Goal: Check status: Check status

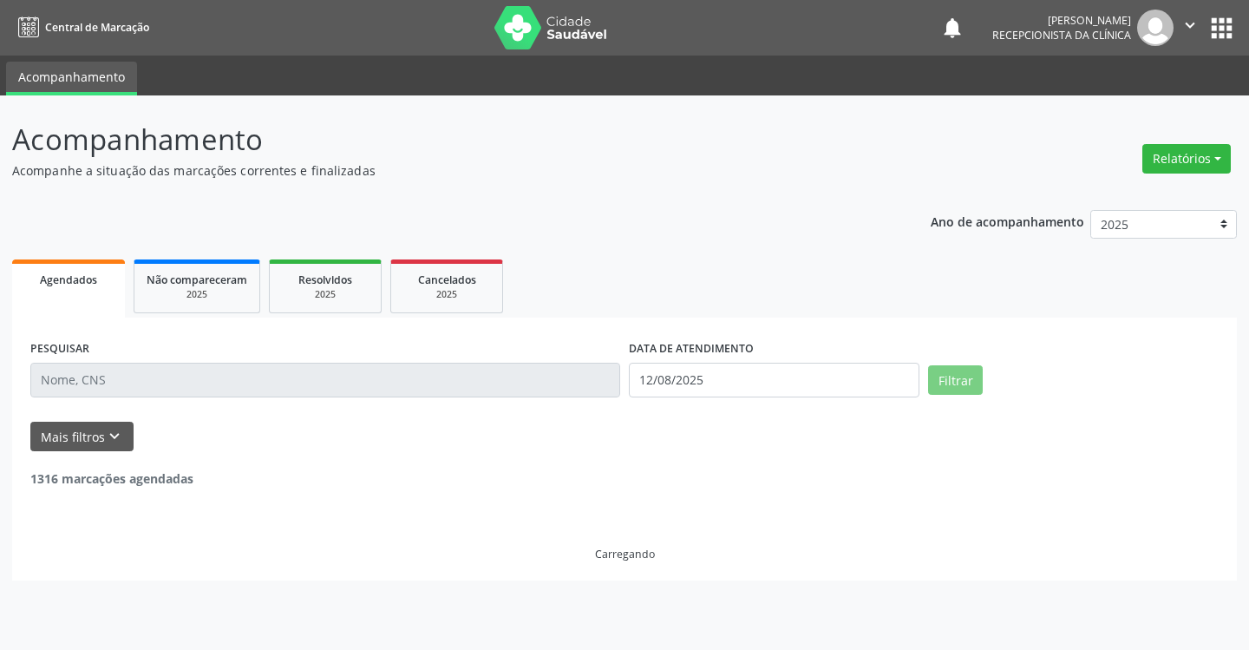
select select "7"
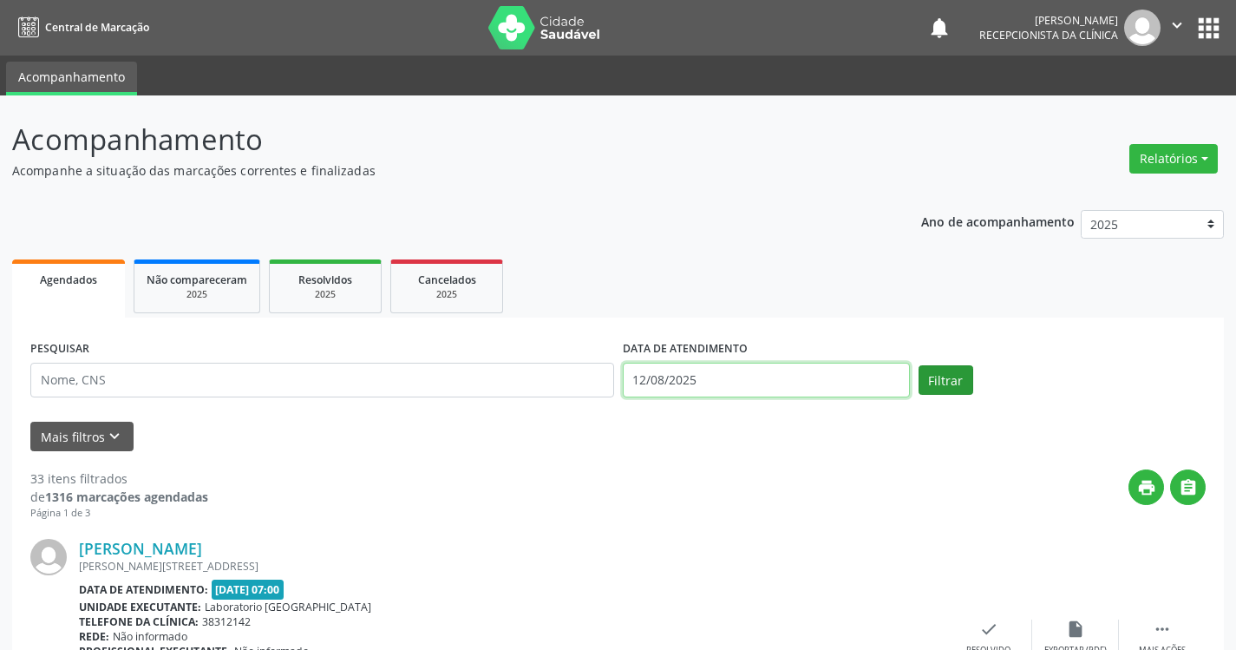
click at [846, 376] on input "12/08/2025" at bounding box center [766, 379] width 287 height 35
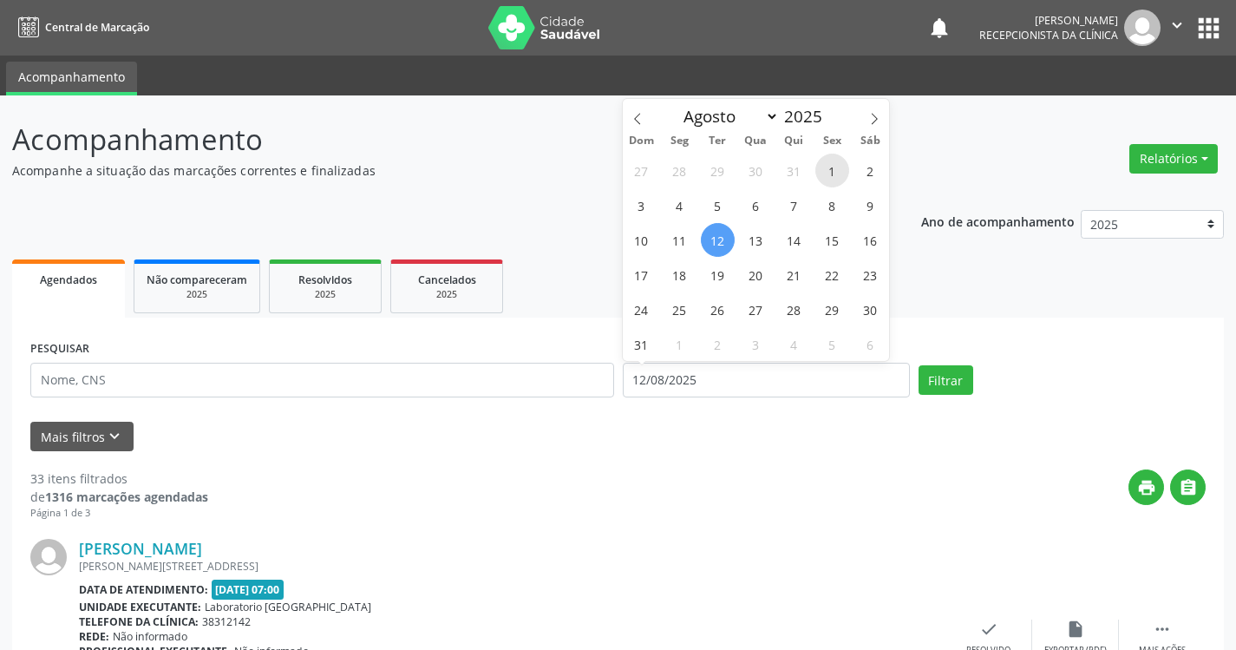
click at [831, 168] on span "1" at bounding box center [832, 170] width 34 height 34
type input "[DATE]"
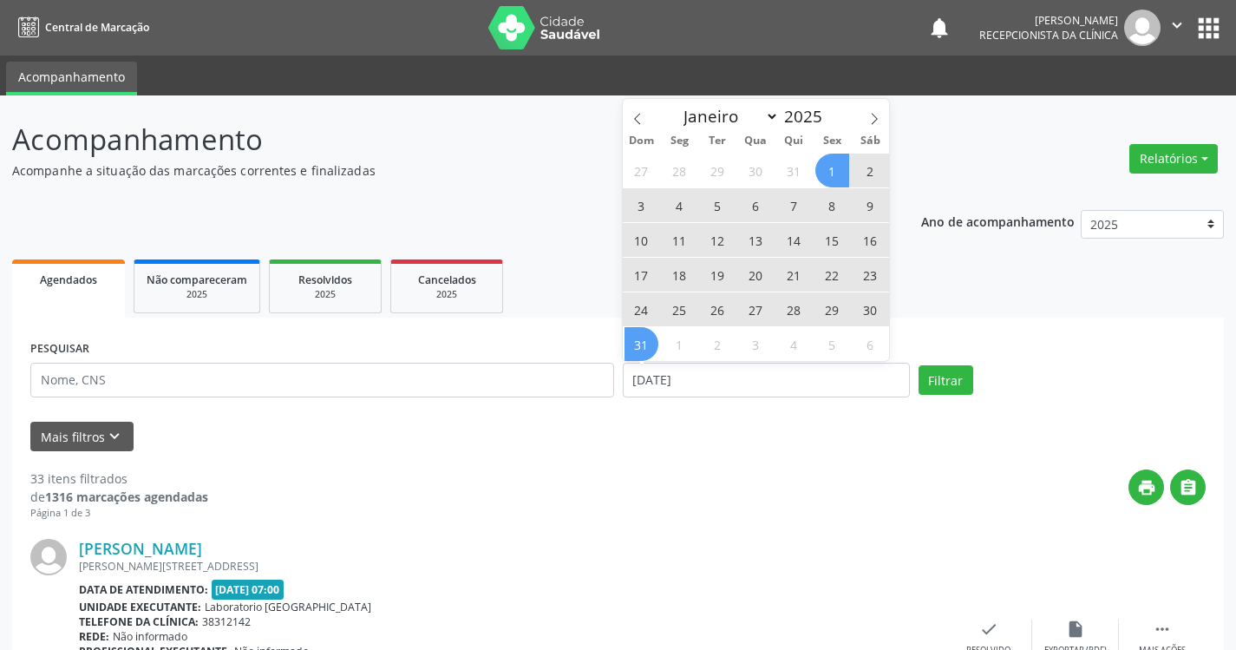
click at [645, 339] on span "31" at bounding box center [641, 344] width 34 height 34
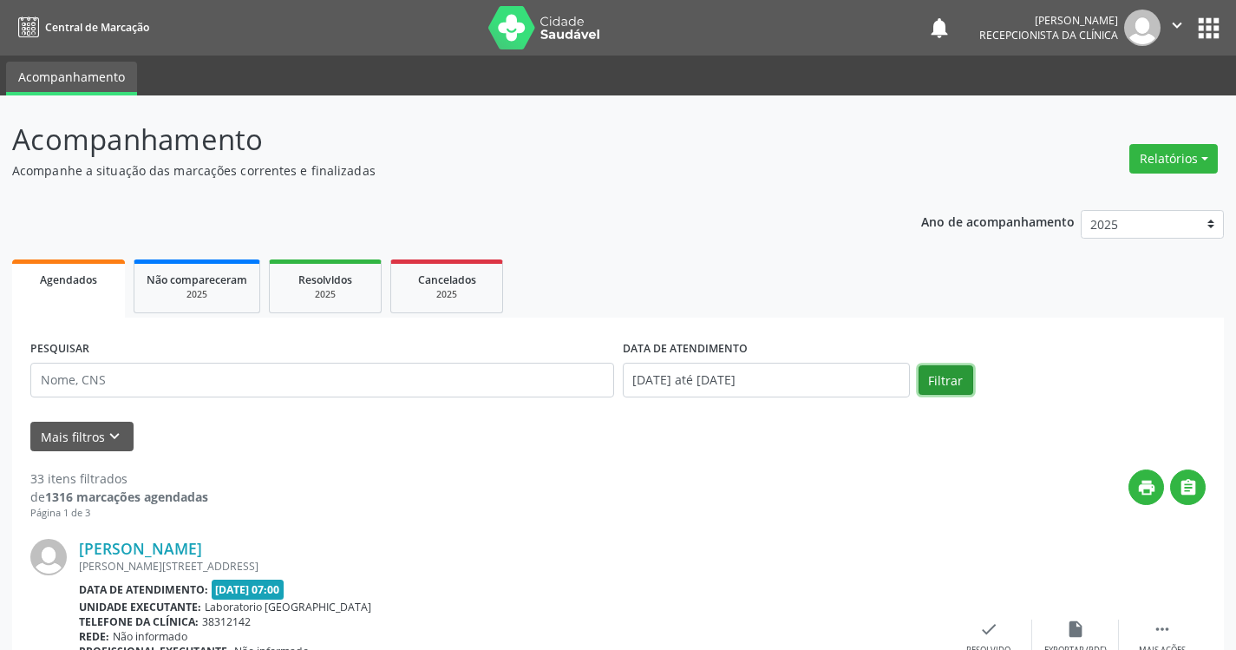
click at [949, 387] on button "Filtrar" at bounding box center [945, 379] width 55 height 29
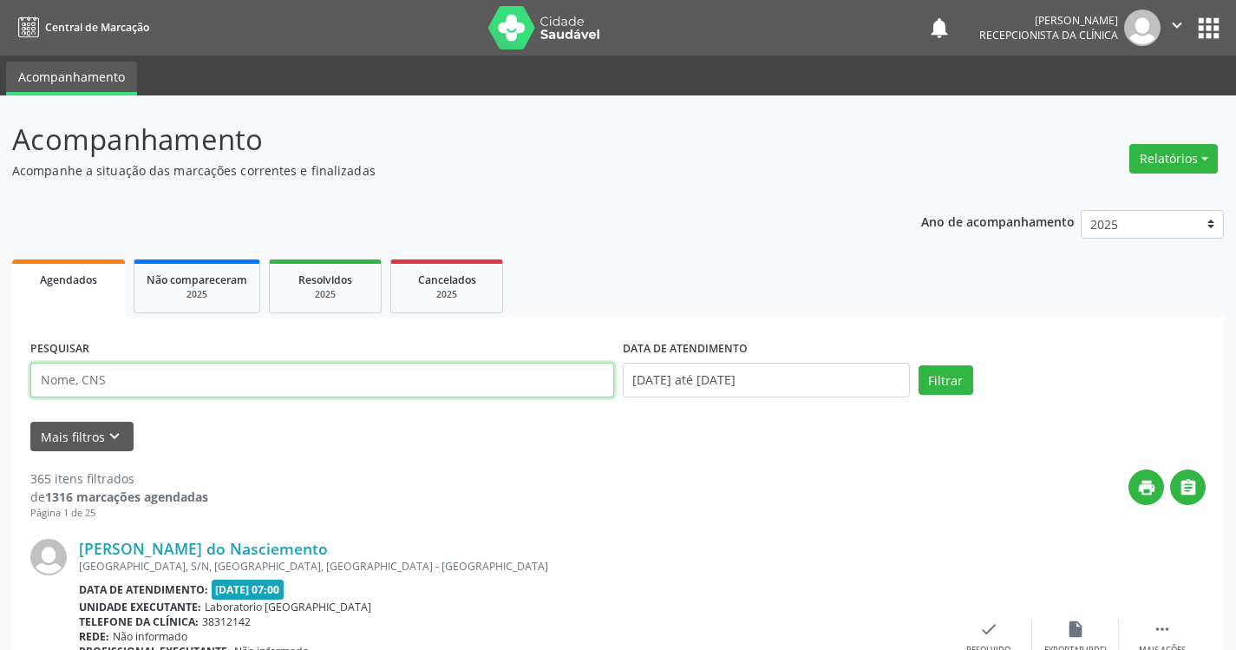
click at [432, 376] on input "text" at bounding box center [322, 379] width 584 height 35
type input "JUCELIO"
click at [918, 365] on button "Filtrar" at bounding box center [945, 379] width 55 height 29
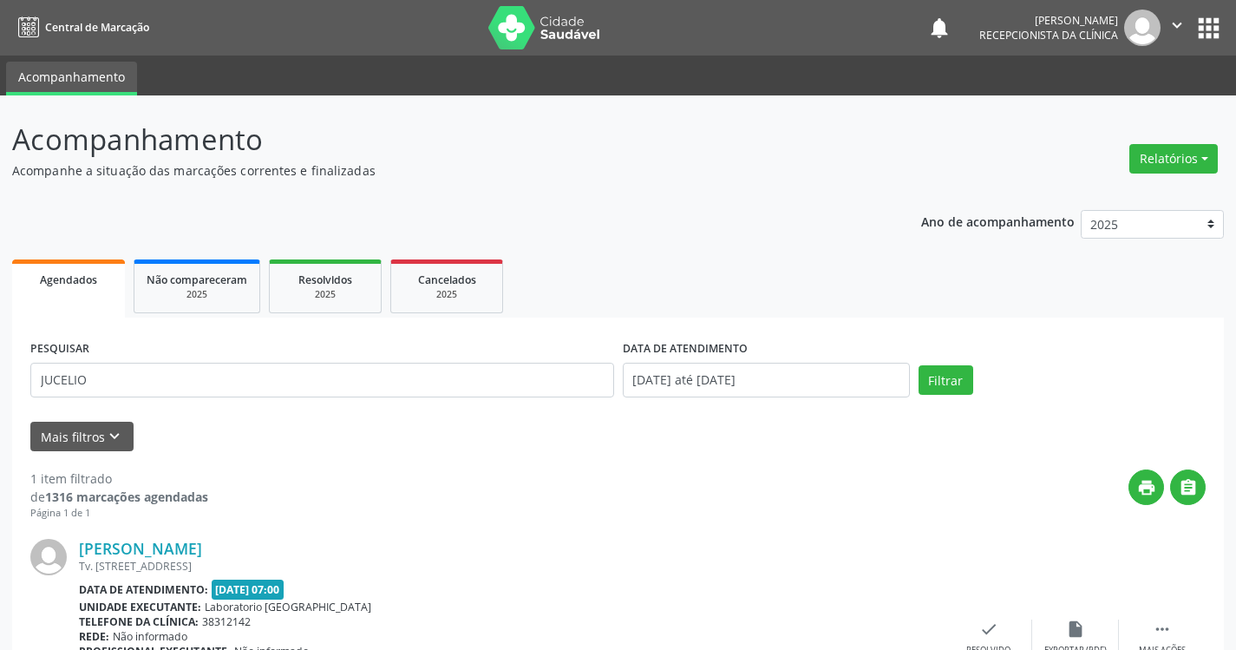
scroll to position [135, 0]
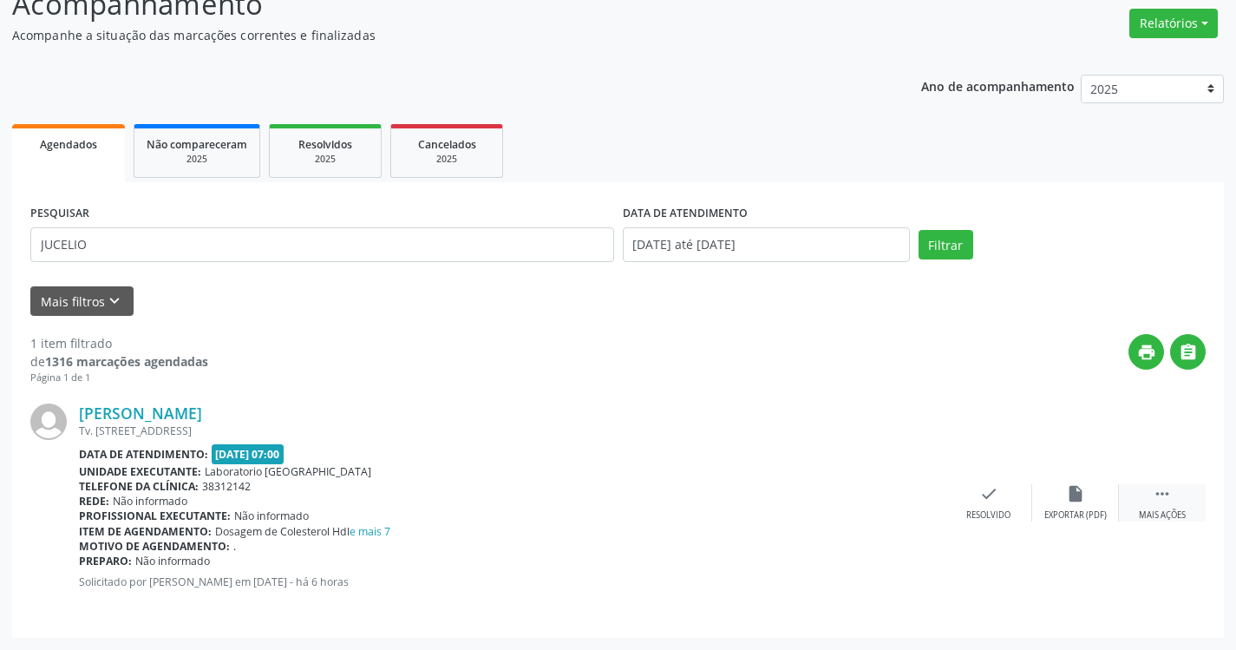
click at [1157, 488] on icon "" at bounding box center [1162, 493] width 19 height 19
click at [915, 498] on div "print Imprimir" at bounding box center [902, 502] width 87 height 37
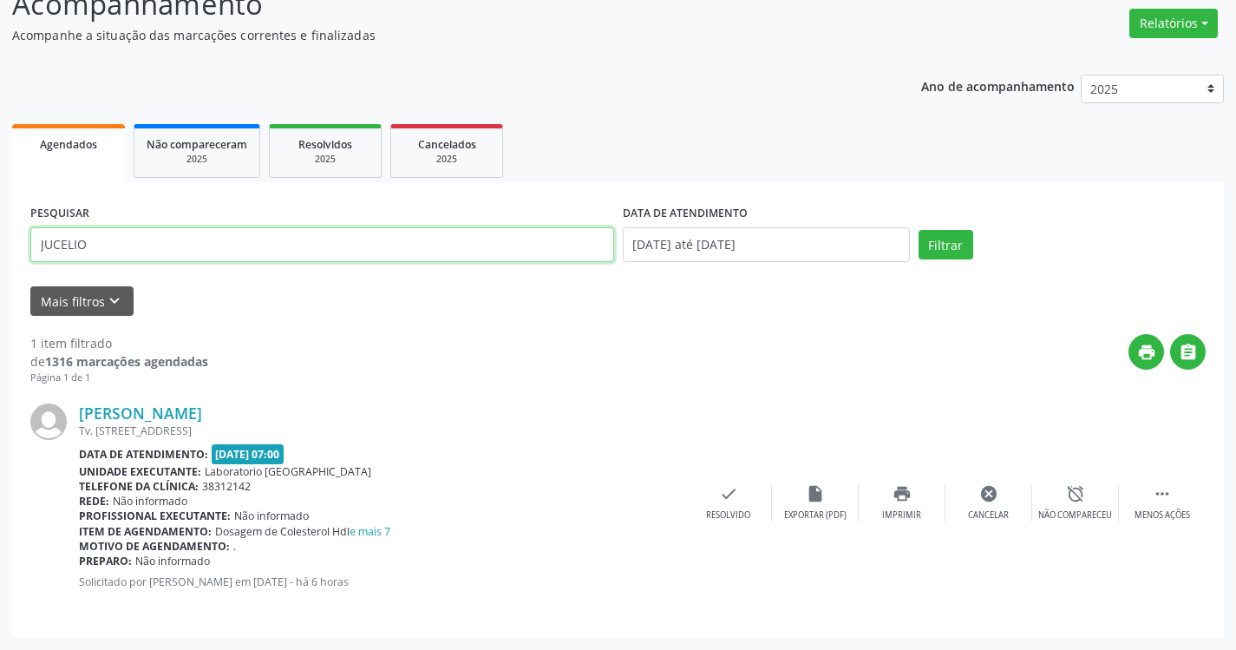
drag, startPoint x: 134, startPoint y: 253, endPoint x: 22, endPoint y: 170, distance: 140.1
click at [30, 183] on div "PESQUISAR JUCELIO DATA DE ATENDIMENTO [DATE] até [DATE] Filtrar UNIDADE DE REFE…" at bounding box center [618, 409] width 1212 height 455
click at [346, 251] on input "evandro" at bounding box center [322, 244] width 584 height 35
type input "evandro"
click at [918, 230] on button "Filtrar" at bounding box center [945, 244] width 55 height 29
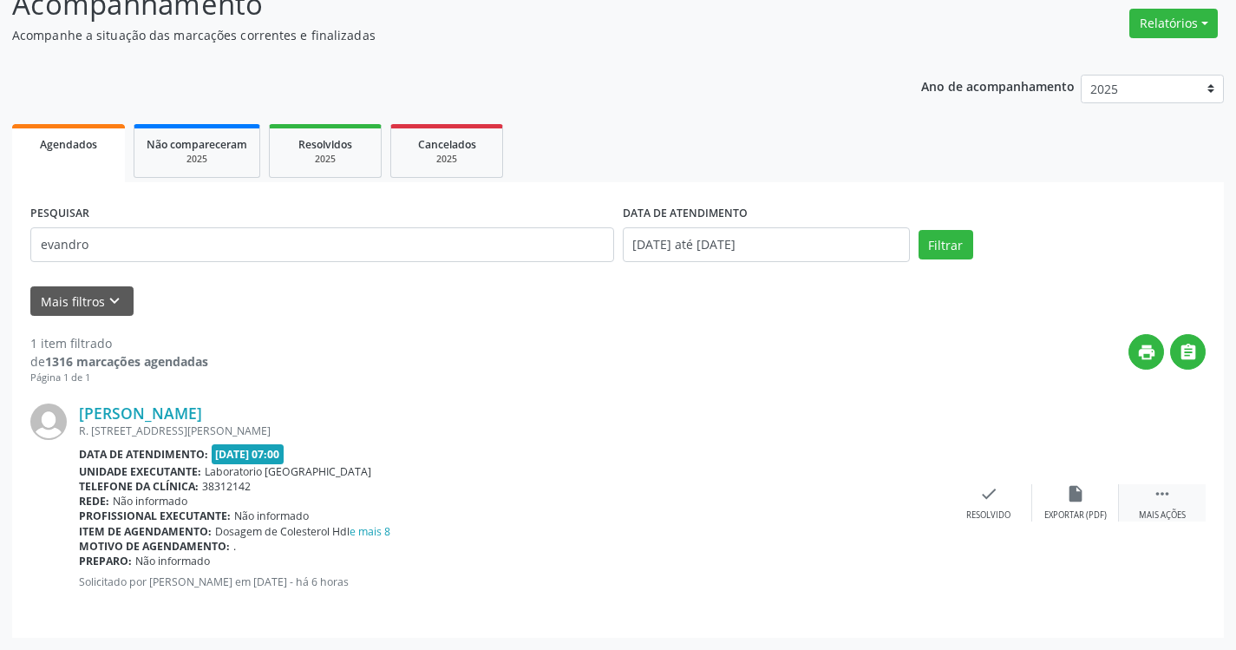
click at [1168, 488] on icon "" at bounding box center [1162, 493] width 19 height 19
click at [907, 506] on div "print Imprimir" at bounding box center [902, 502] width 87 height 37
click at [918, 230] on button "Filtrar" at bounding box center [945, 244] width 55 height 29
click at [1158, 499] on icon "" at bounding box center [1162, 493] width 19 height 19
click at [885, 495] on div "print Imprimir" at bounding box center [902, 502] width 87 height 37
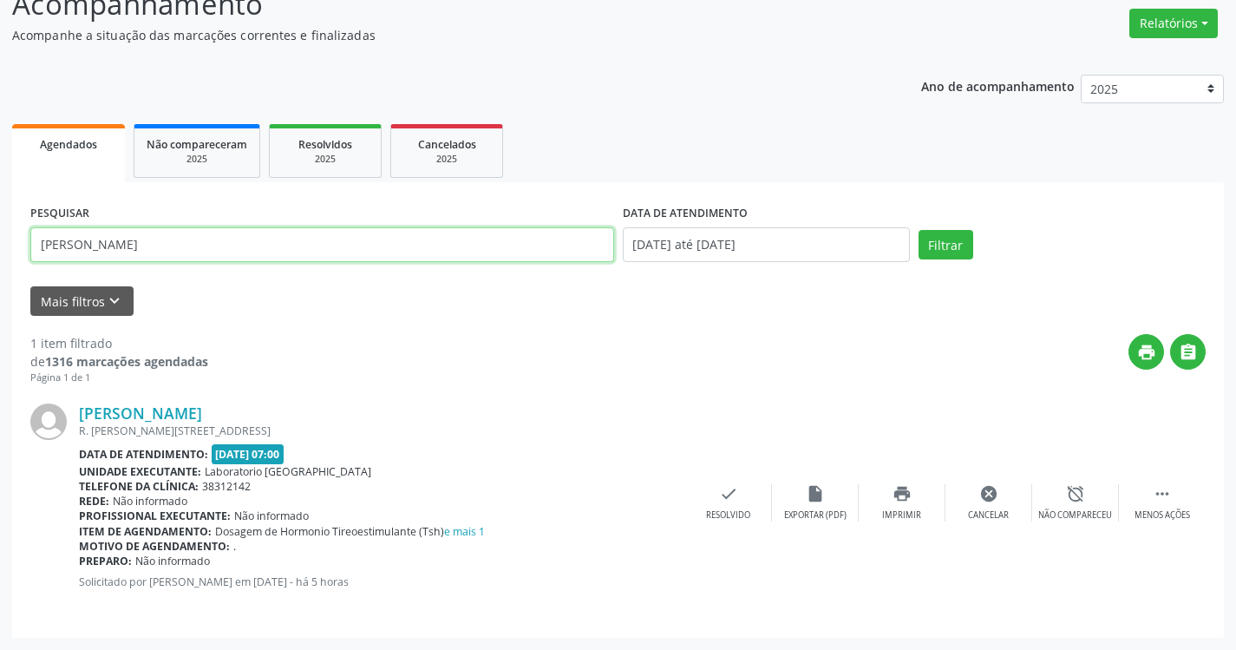
click at [139, 245] on input "[PERSON_NAME]" at bounding box center [322, 244] width 584 height 35
type input "m"
click at [918, 230] on button "Filtrar" at bounding box center [945, 244] width 55 height 29
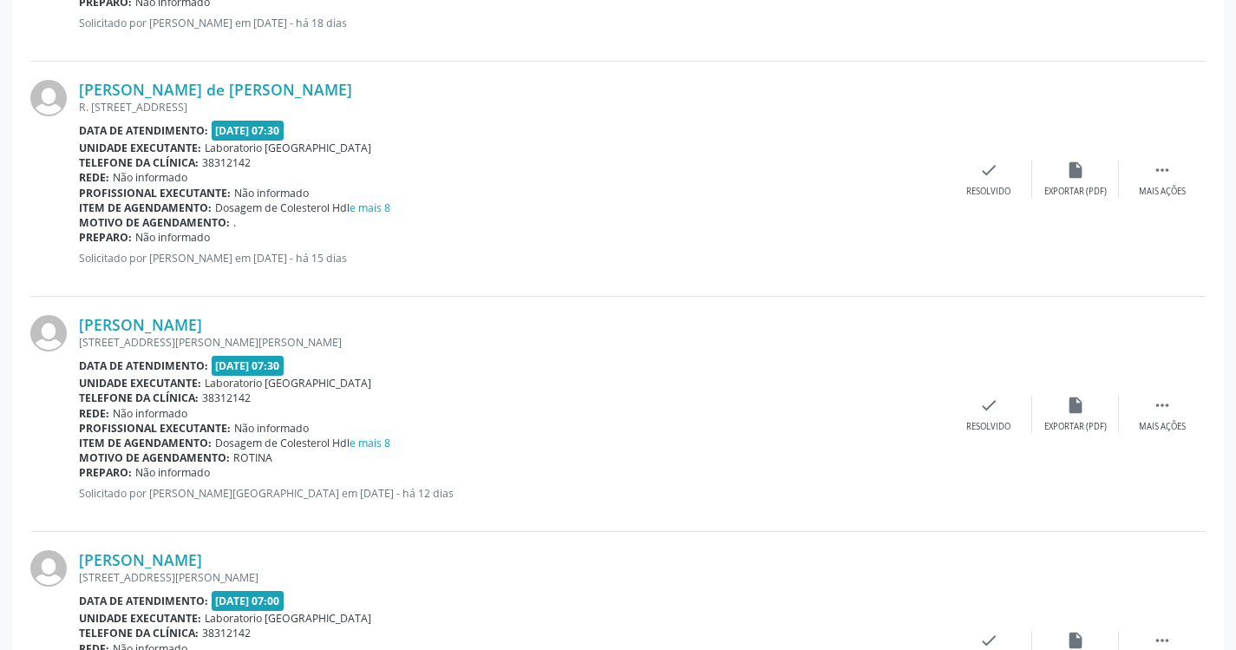
scroll to position [781, 0]
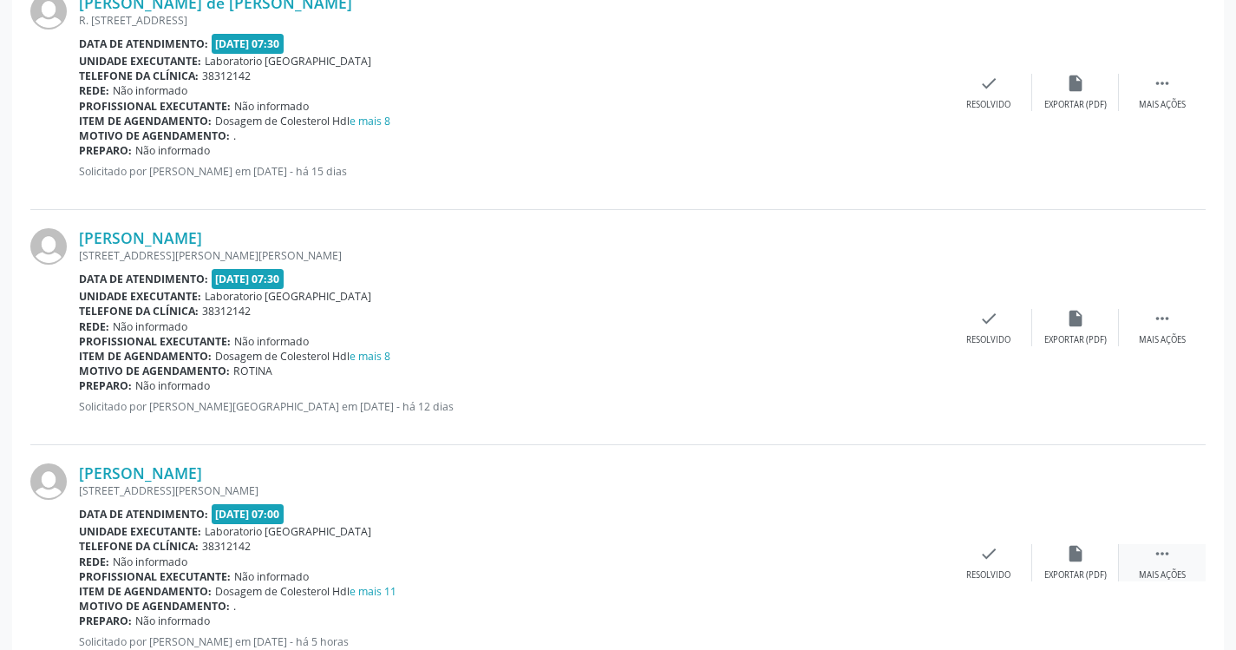
click at [1165, 565] on div " Mais ações" at bounding box center [1162, 562] width 87 height 37
click at [918, 561] on div "print Imprimir" at bounding box center [902, 562] width 87 height 37
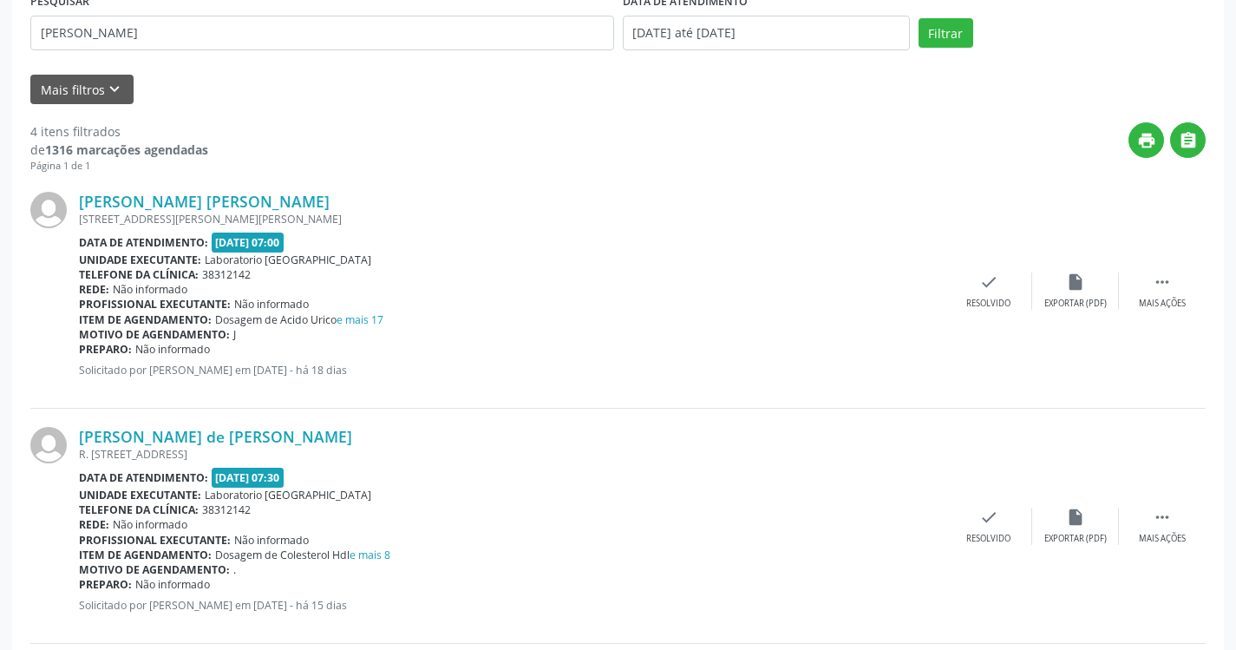
scroll to position [260, 0]
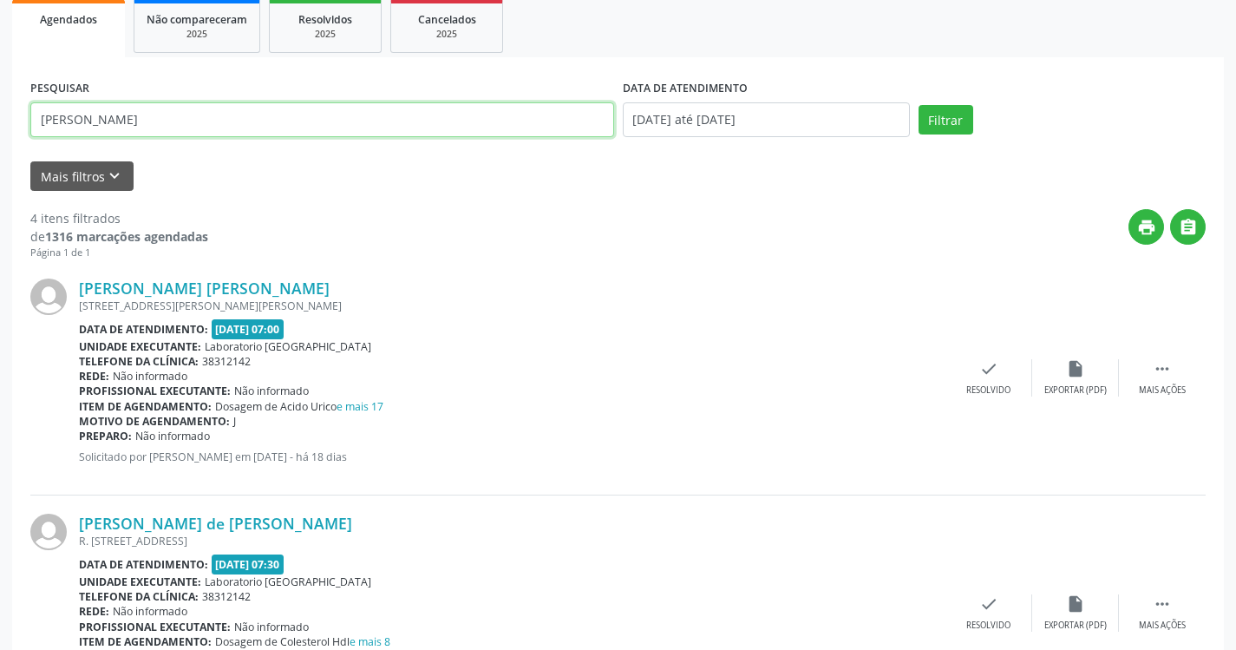
drag, startPoint x: 137, startPoint y: 121, endPoint x: 80, endPoint y: 124, distance: 57.3
click at [80, 124] on input "[PERSON_NAME]" at bounding box center [322, 119] width 584 height 35
type input "[PERSON_NAME]"
click at [918, 105] on button "Filtrar" at bounding box center [945, 119] width 55 height 29
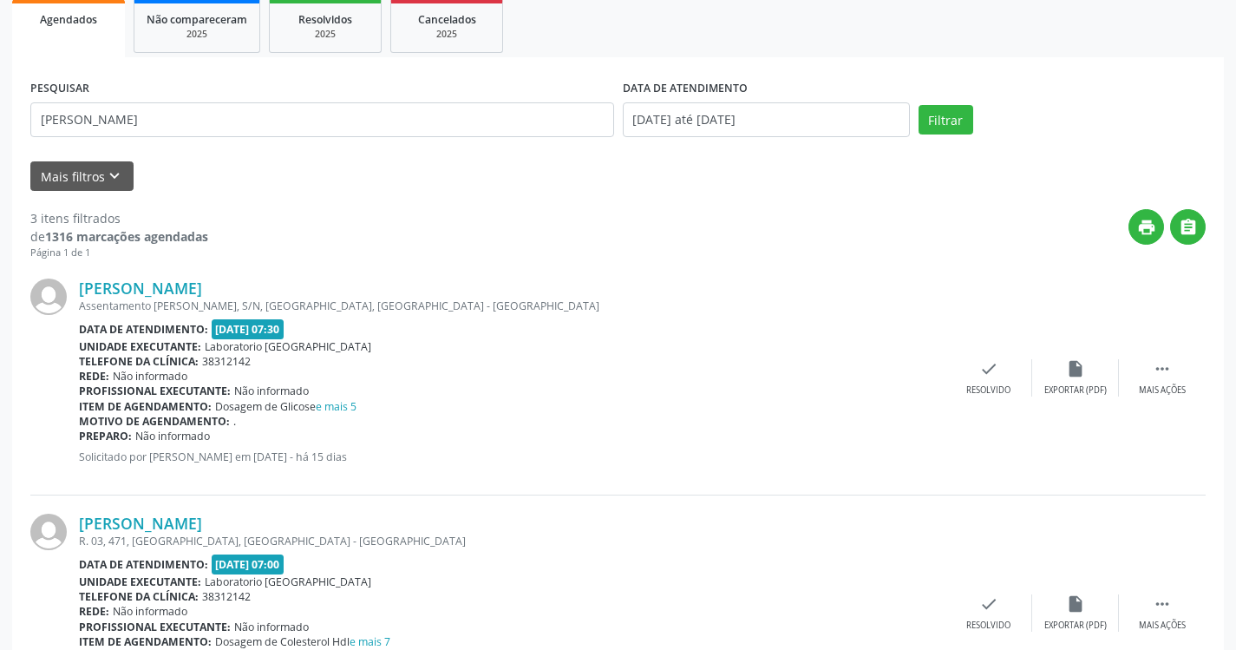
scroll to position [347, 0]
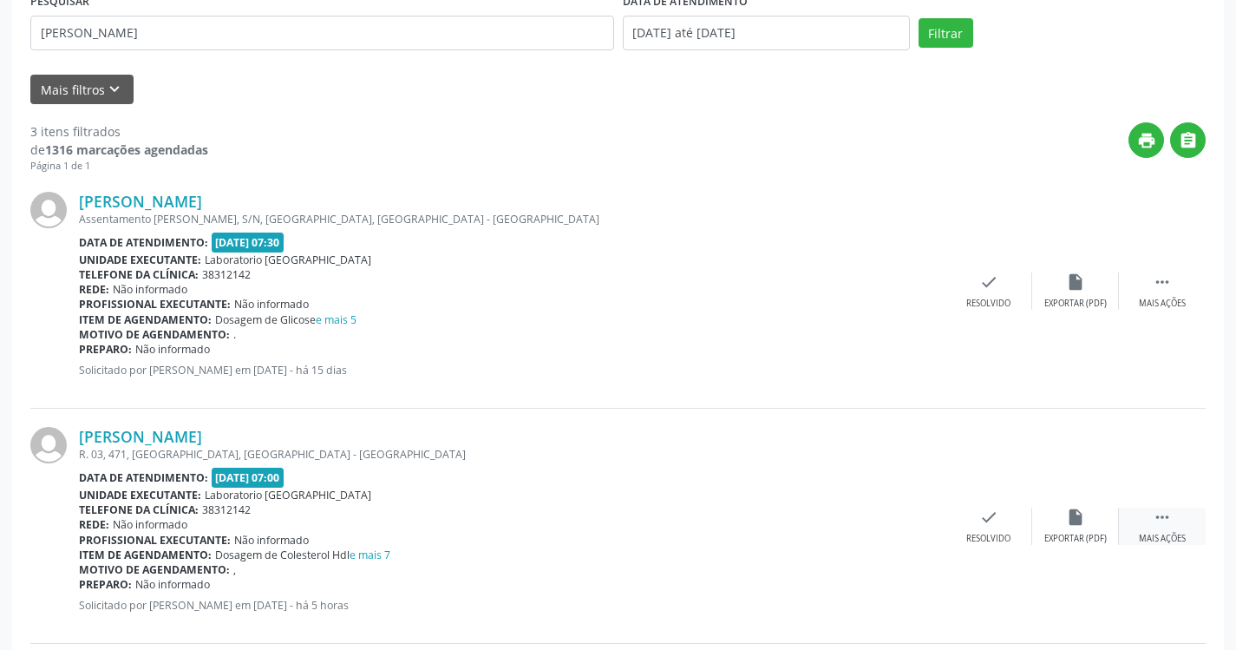
click at [1153, 526] on icon "" at bounding box center [1162, 516] width 19 height 19
click at [915, 532] on div "Imprimir" at bounding box center [901, 538] width 39 height 12
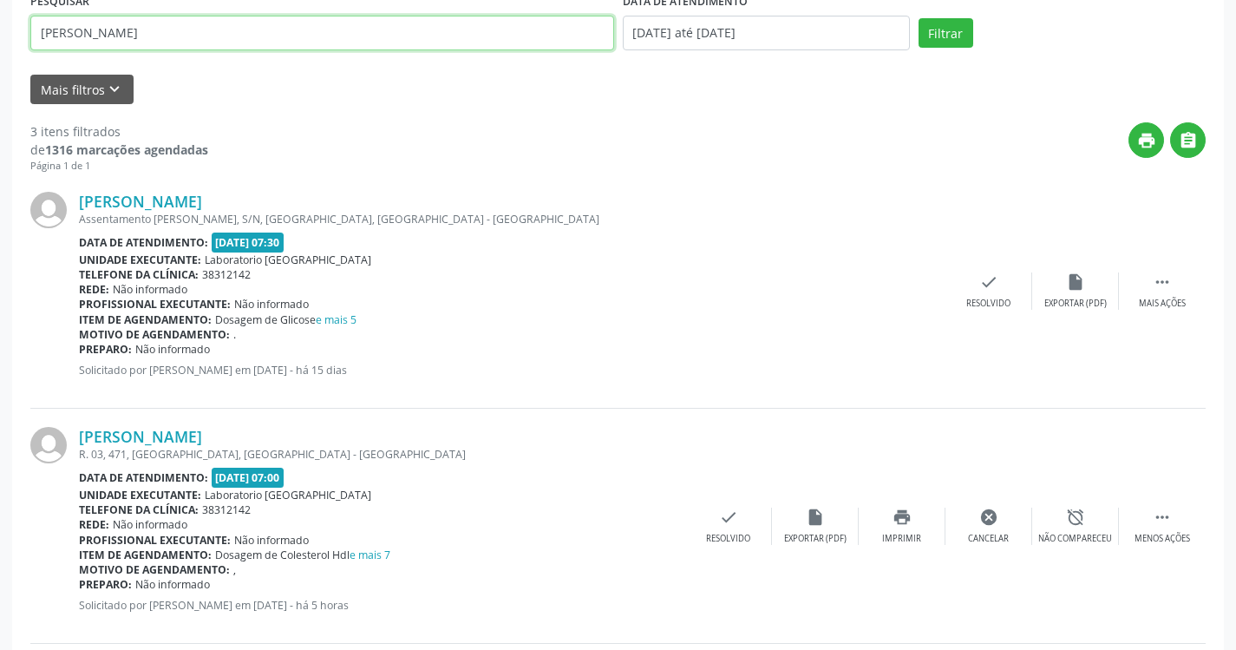
drag, startPoint x: 126, startPoint y: 34, endPoint x: 29, endPoint y: -1, distance: 102.3
click at [918, 18] on button "Filtrar" at bounding box center [945, 32] width 55 height 29
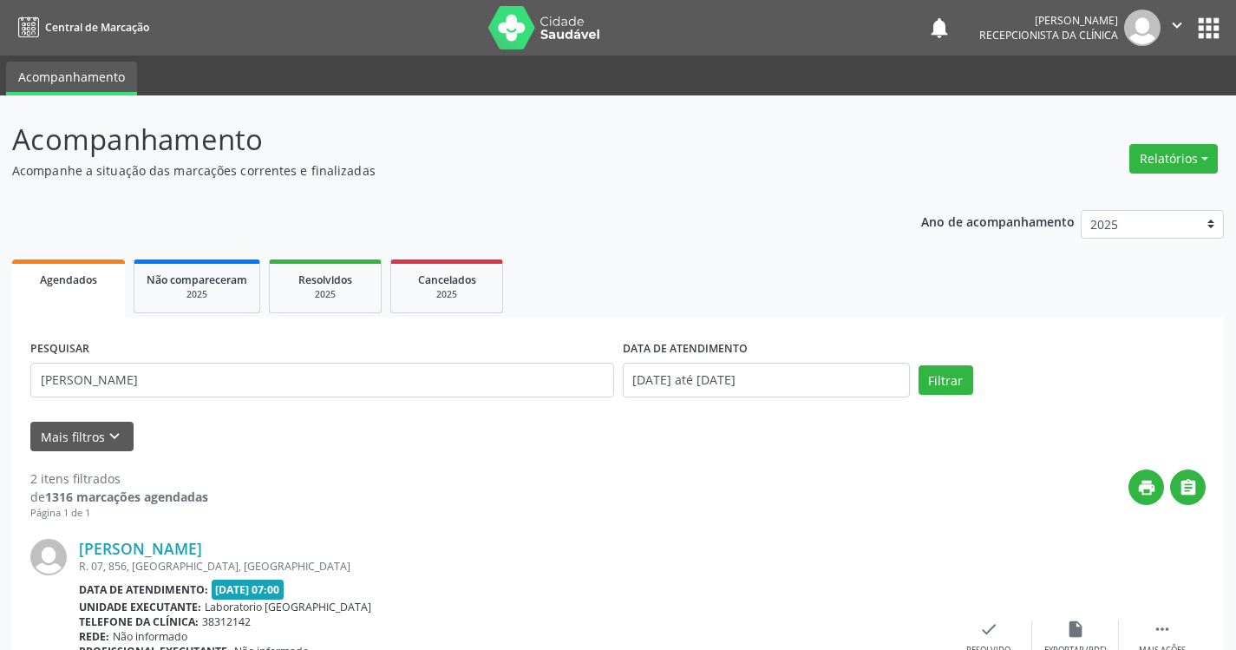
scroll to position [260, 0]
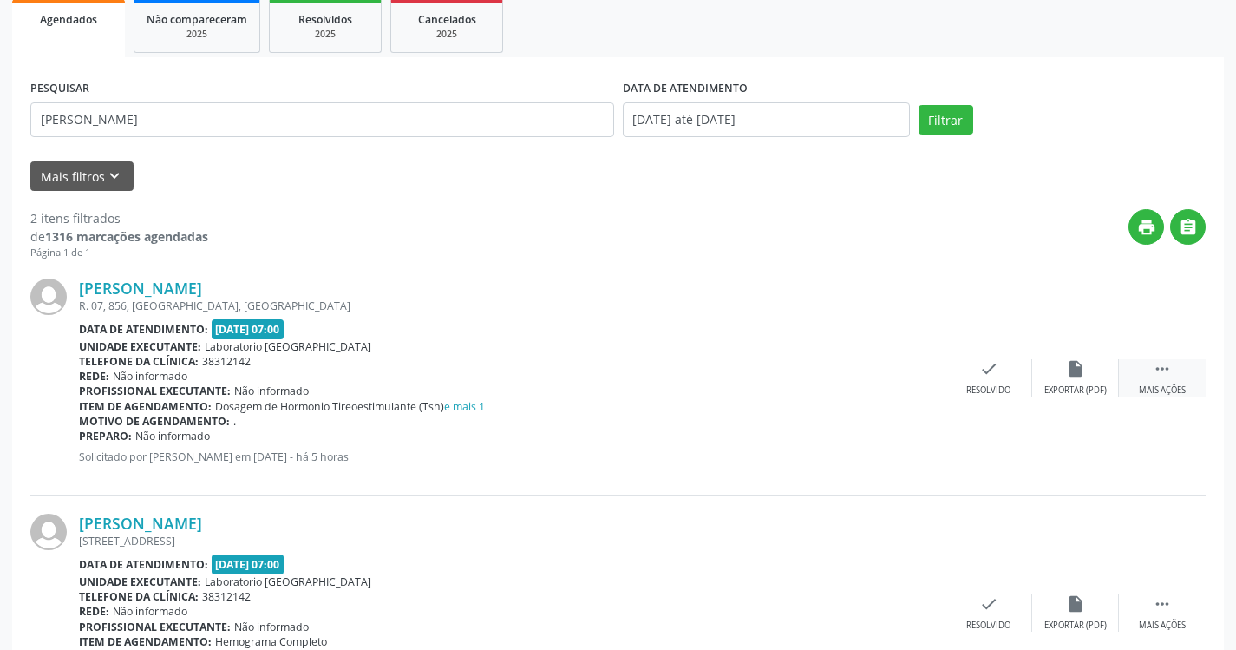
click at [1154, 371] on icon "" at bounding box center [1162, 368] width 19 height 19
click at [911, 390] on div "Imprimir" at bounding box center [901, 390] width 39 height 12
type input "[PERSON_NAME]"
click at [918, 105] on button "Filtrar" at bounding box center [945, 119] width 55 height 29
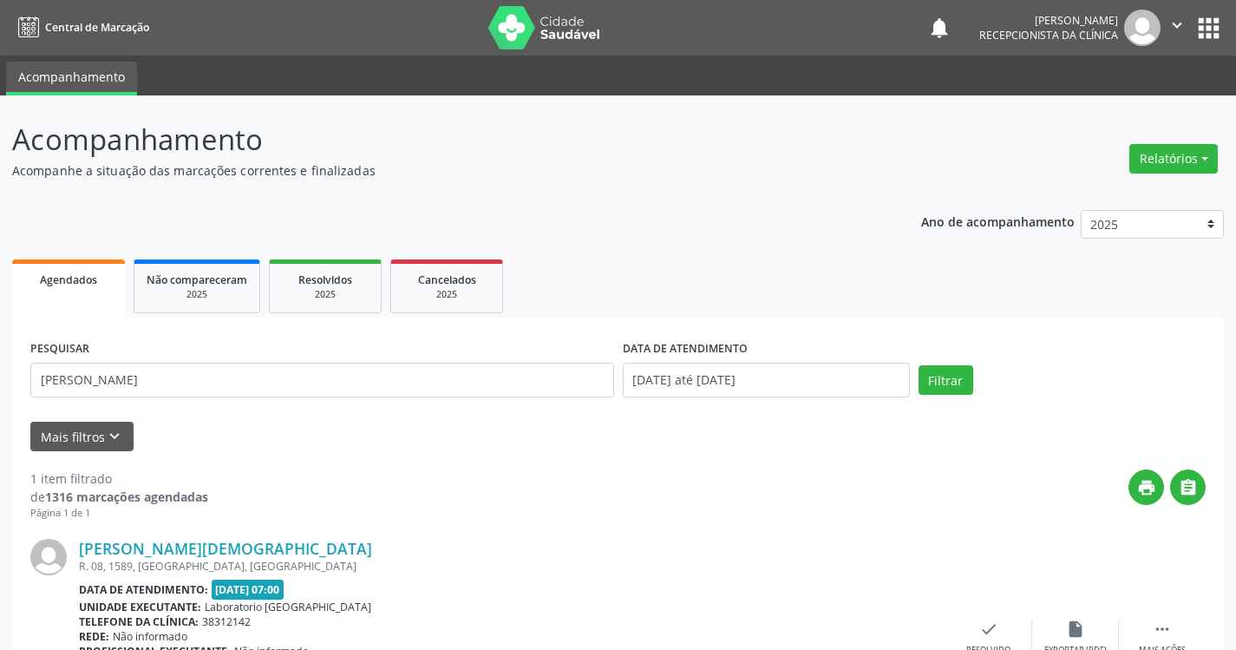
scroll to position [135, 0]
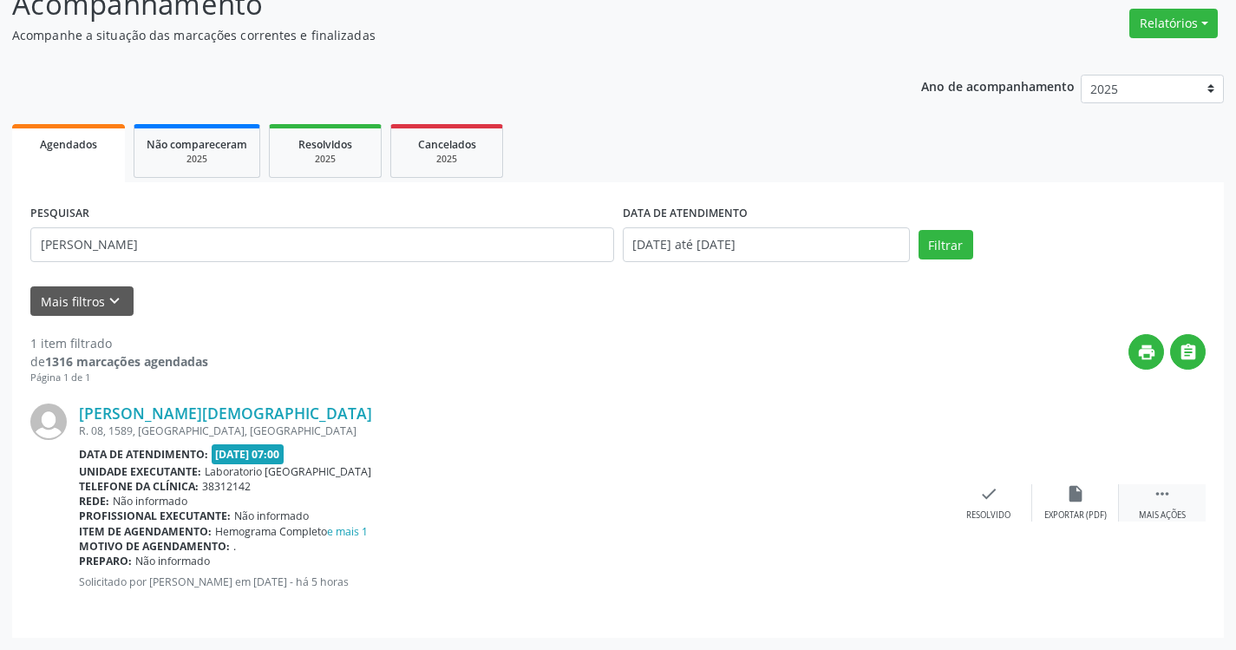
click at [1165, 498] on icon "" at bounding box center [1162, 493] width 19 height 19
click at [902, 506] on div "print Imprimir" at bounding box center [902, 502] width 87 height 37
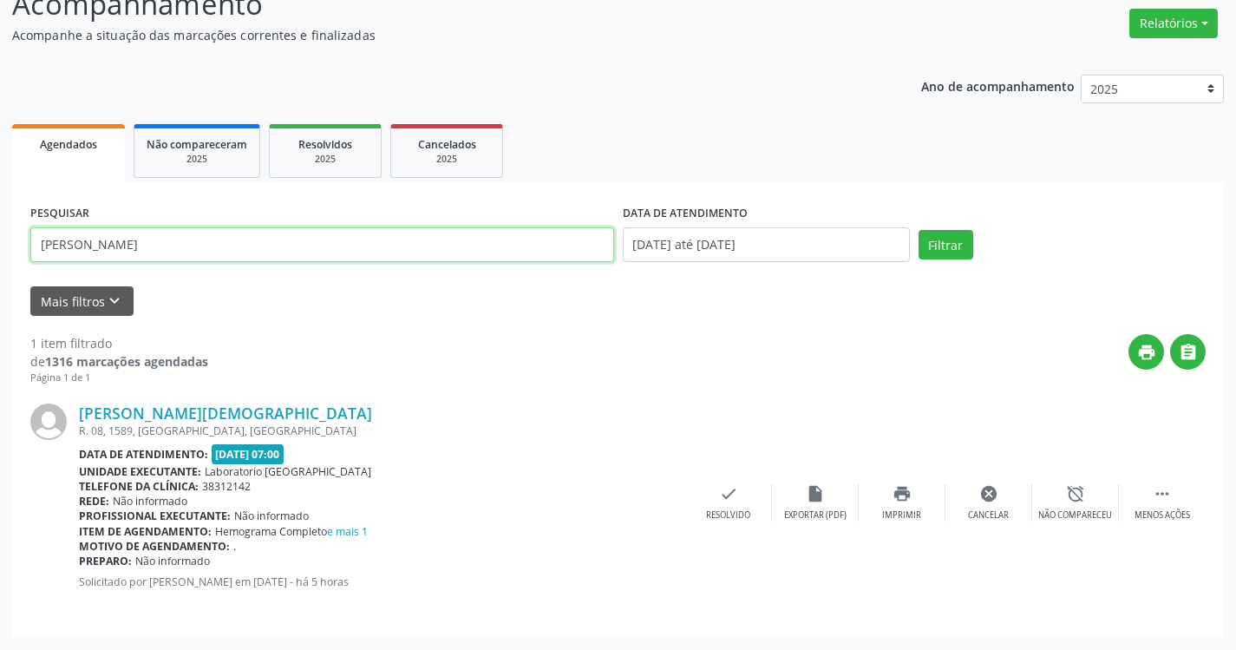
drag, startPoint x: 140, startPoint y: 250, endPoint x: 23, endPoint y: 186, distance: 133.1
click at [25, 191] on div "PESQUISAR [PERSON_NAME] DATA DE ATENDIMENTO [DATE] até [DATE] Filtrar UNIDADE D…" at bounding box center [618, 409] width 1212 height 455
click at [918, 230] on button "Filtrar" at bounding box center [945, 244] width 55 height 29
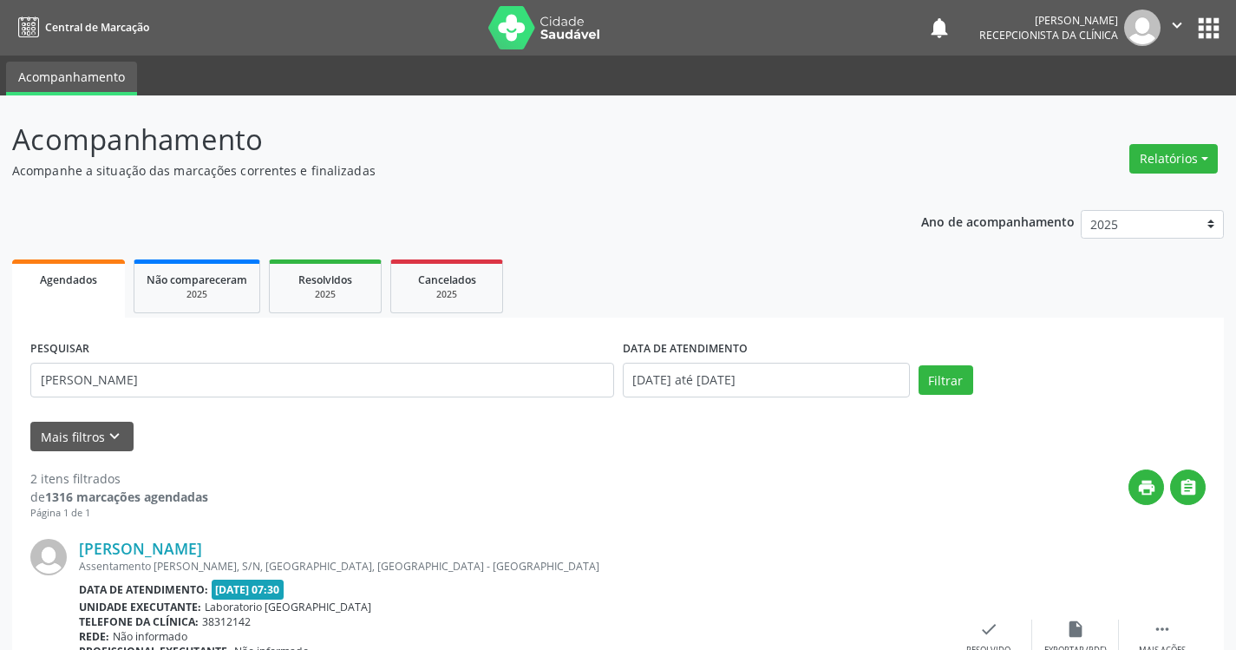
scroll to position [173, 0]
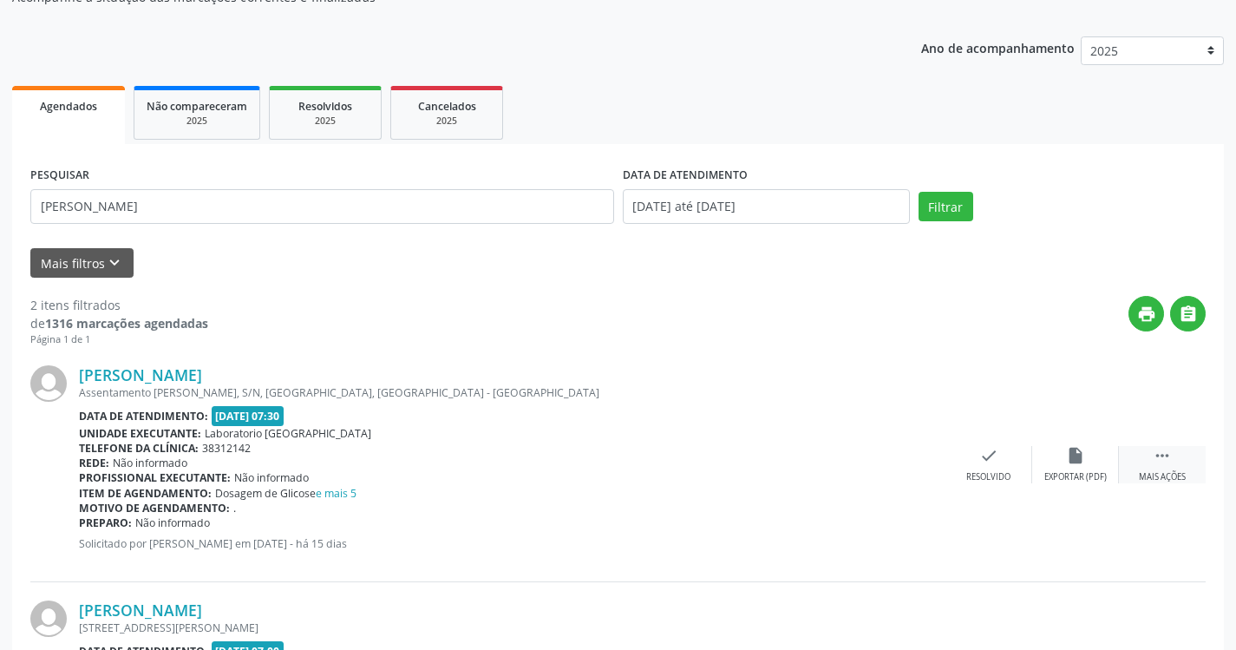
click at [1170, 463] on icon "" at bounding box center [1162, 455] width 19 height 19
click at [896, 462] on icon "print" at bounding box center [901, 455] width 19 height 19
type input "d"
type input "[PERSON_NAME][DATE]"
click at [918, 192] on button "Filtrar" at bounding box center [945, 206] width 55 height 29
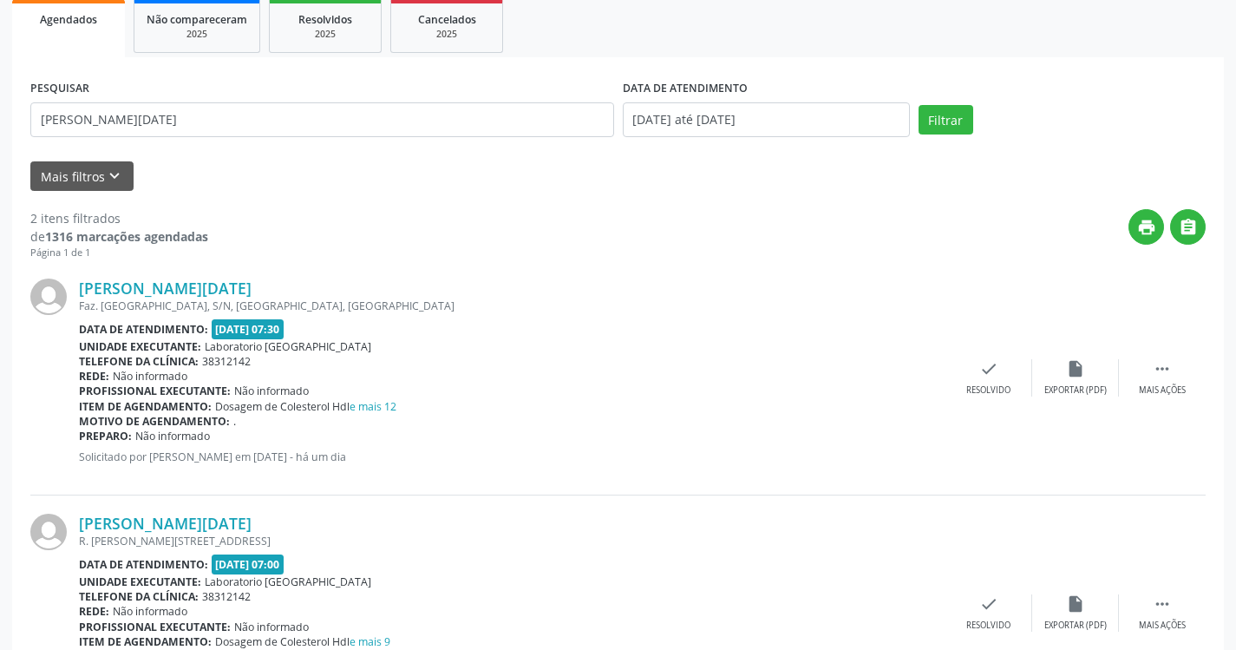
scroll to position [347, 0]
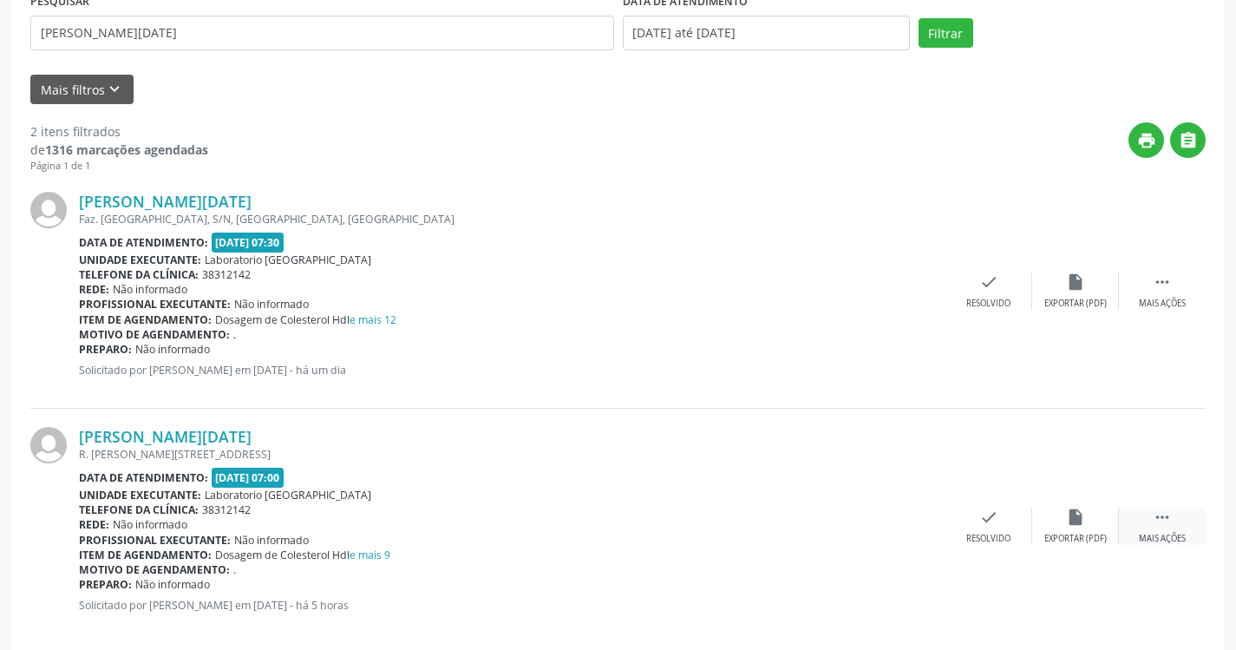
click at [1161, 523] on icon "" at bounding box center [1162, 516] width 19 height 19
click at [904, 524] on icon "print" at bounding box center [901, 516] width 19 height 19
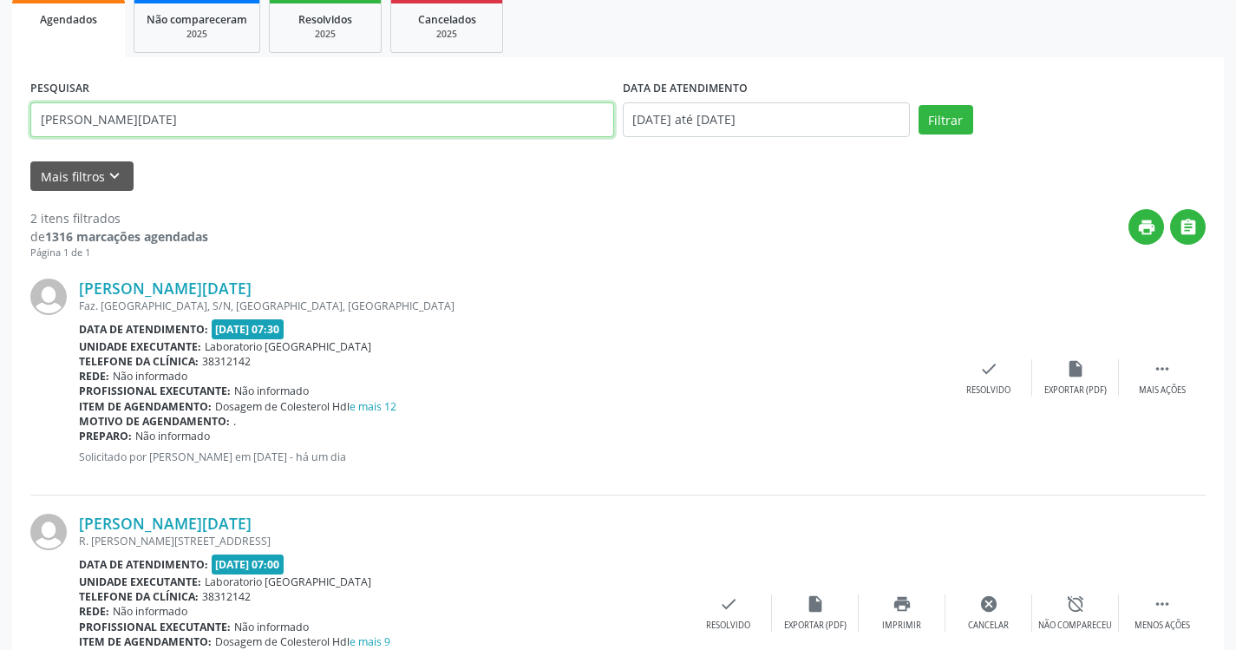
drag, startPoint x: 125, startPoint y: 129, endPoint x: 0, endPoint y: 8, distance: 174.2
click at [0, 10] on div "Acompanhamento Acompanhe a situação das marcações correntes e finalizadas Relat…" at bounding box center [618, 297] width 1236 height 924
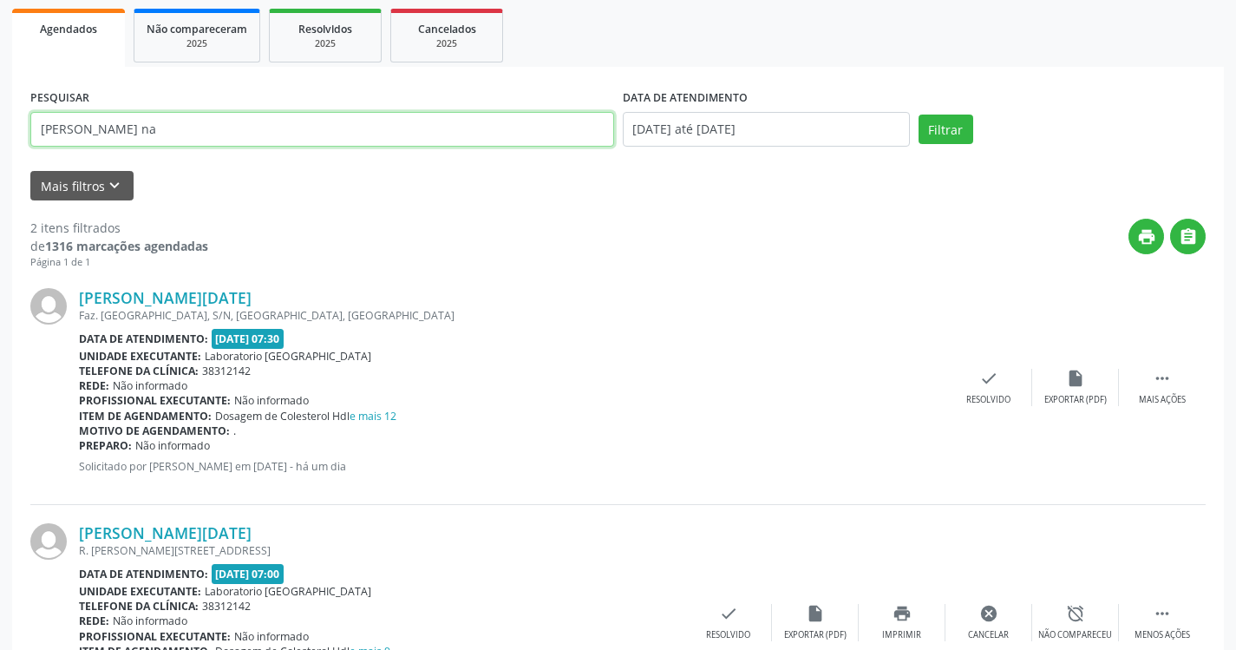
type input "[PERSON_NAME] na"
click at [918, 114] on button "Filtrar" at bounding box center [945, 128] width 55 height 29
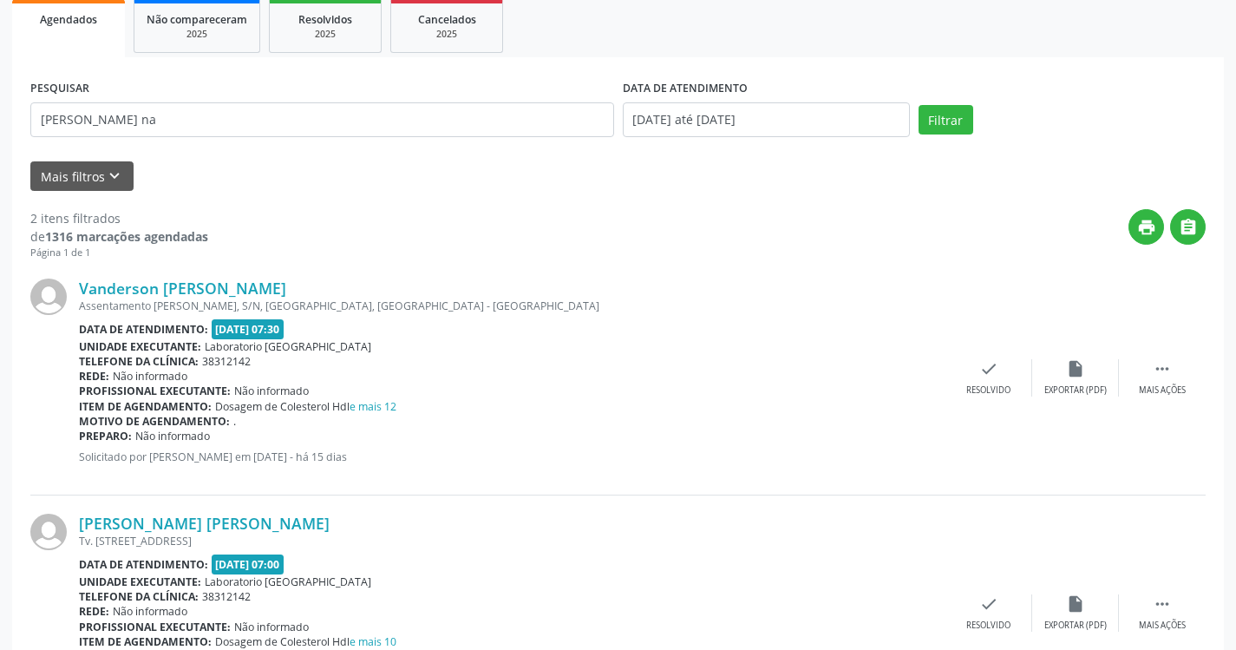
scroll to position [347, 0]
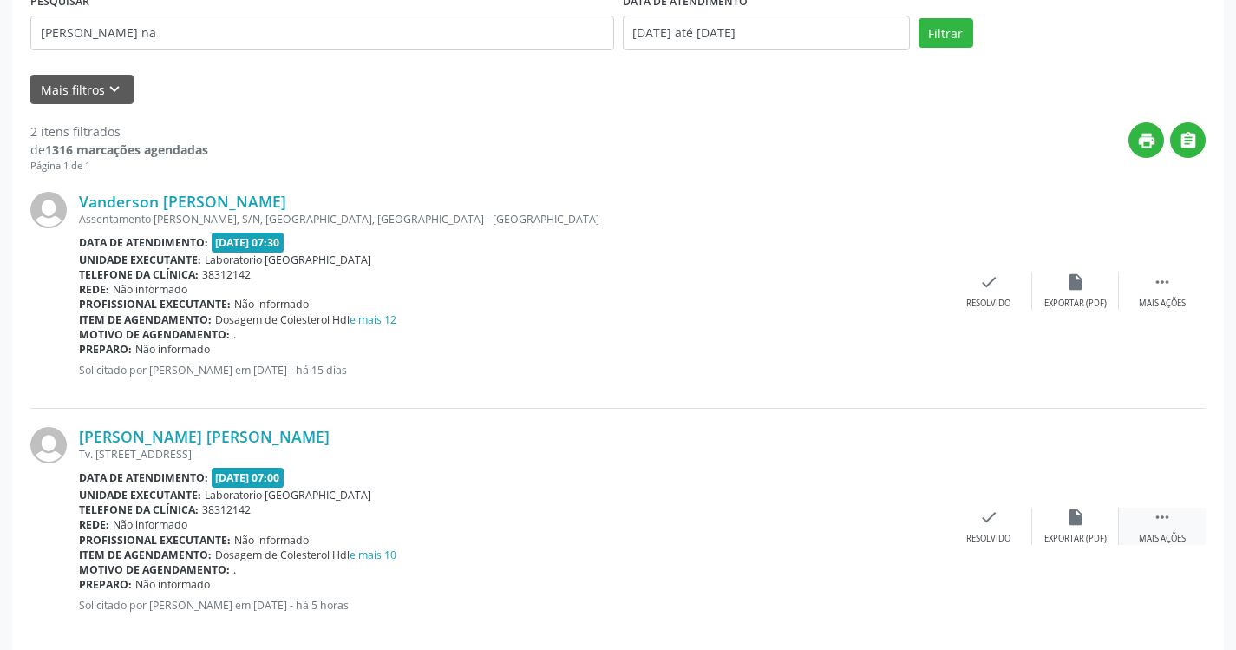
click at [1165, 531] on div " Mais ações" at bounding box center [1162, 525] width 87 height 37
click at [892, 526] on icon "print" at bounding box center [901, 516] width 19 height 19
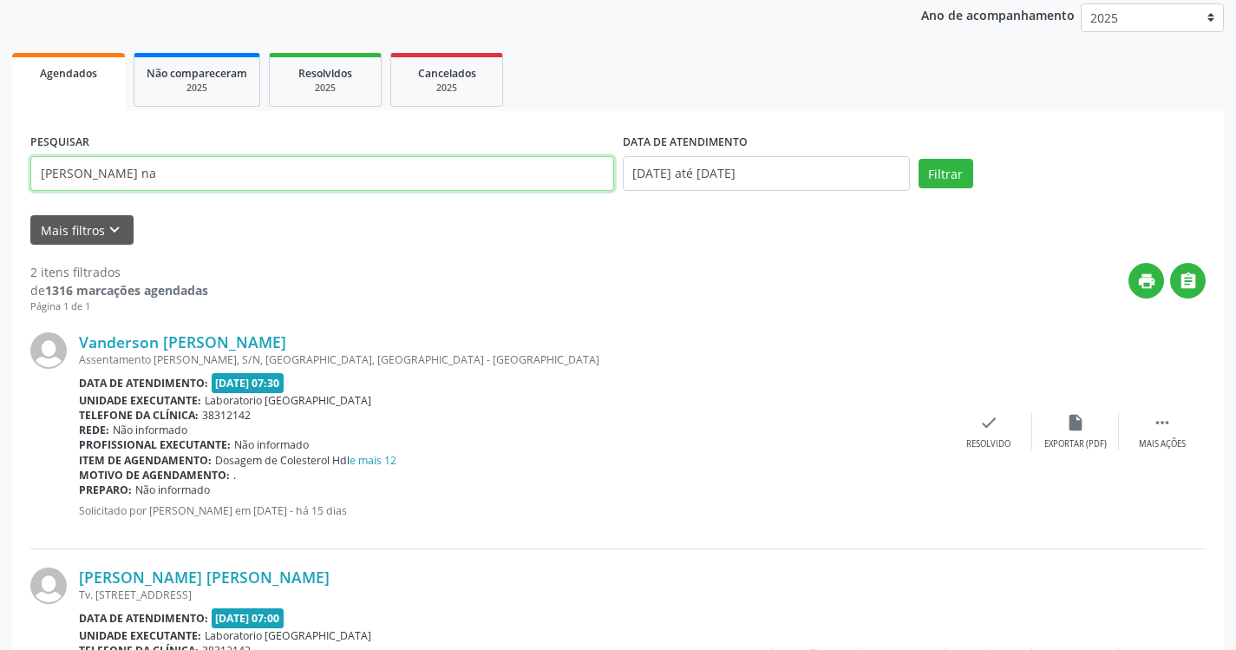
drag, startPoint x: 127, startPoint y: 27, endPoint x: 0, endPoint y: -32, distance: 139.7
click at [0, 0] on html "Central de Marcação notifications [PERSON_NAME] Recepcionista da clínica  Conf…" at bounding box center [618, 119] width 1236 height 650
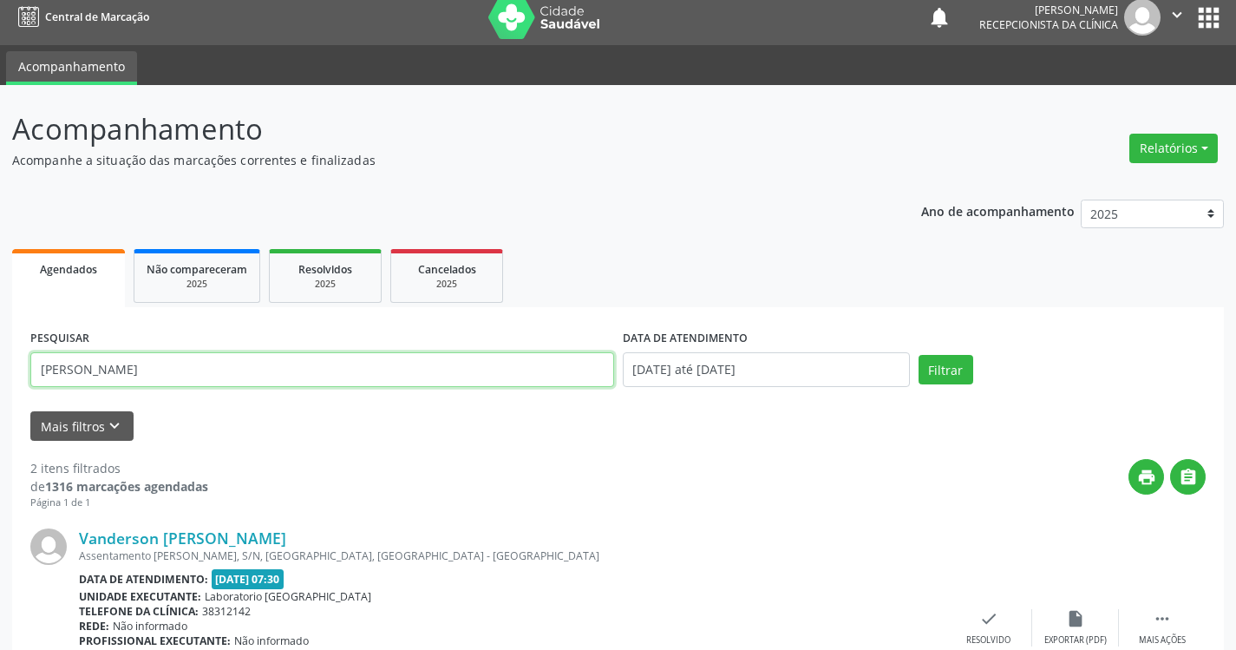
type input "[PERSON_NAME]"
click at [918, 355] on button "Filtrar" at bounding box center [945, 369] width 55 height 29
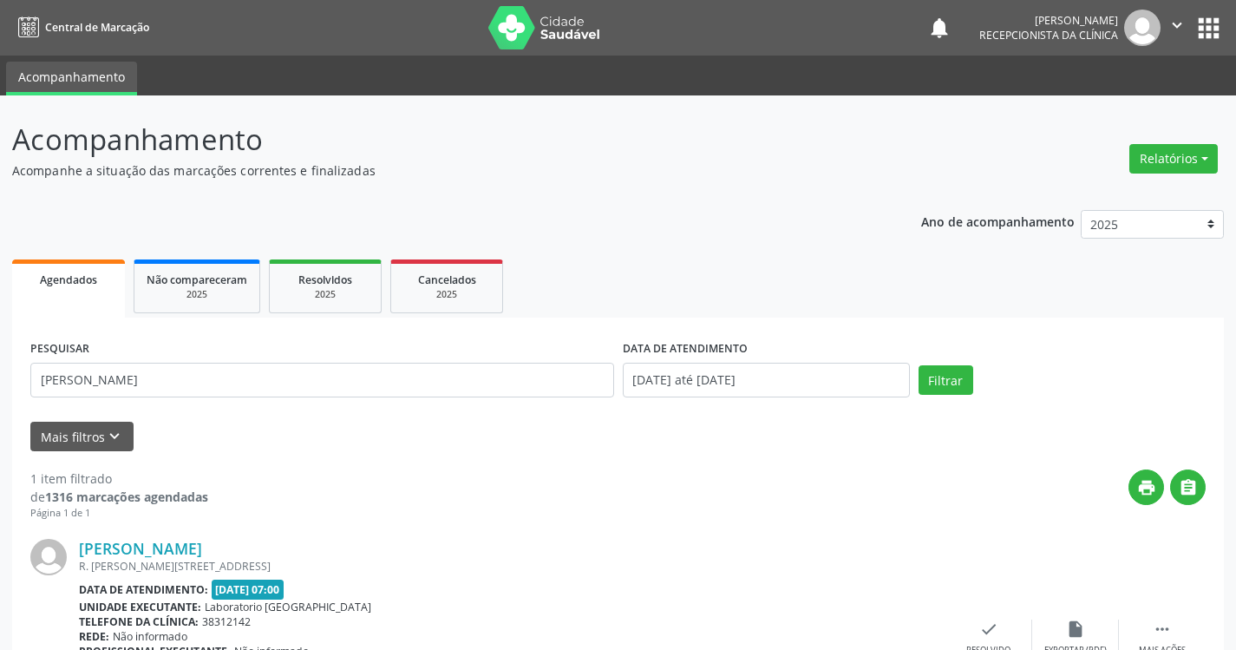
scroll to position [135, 0]
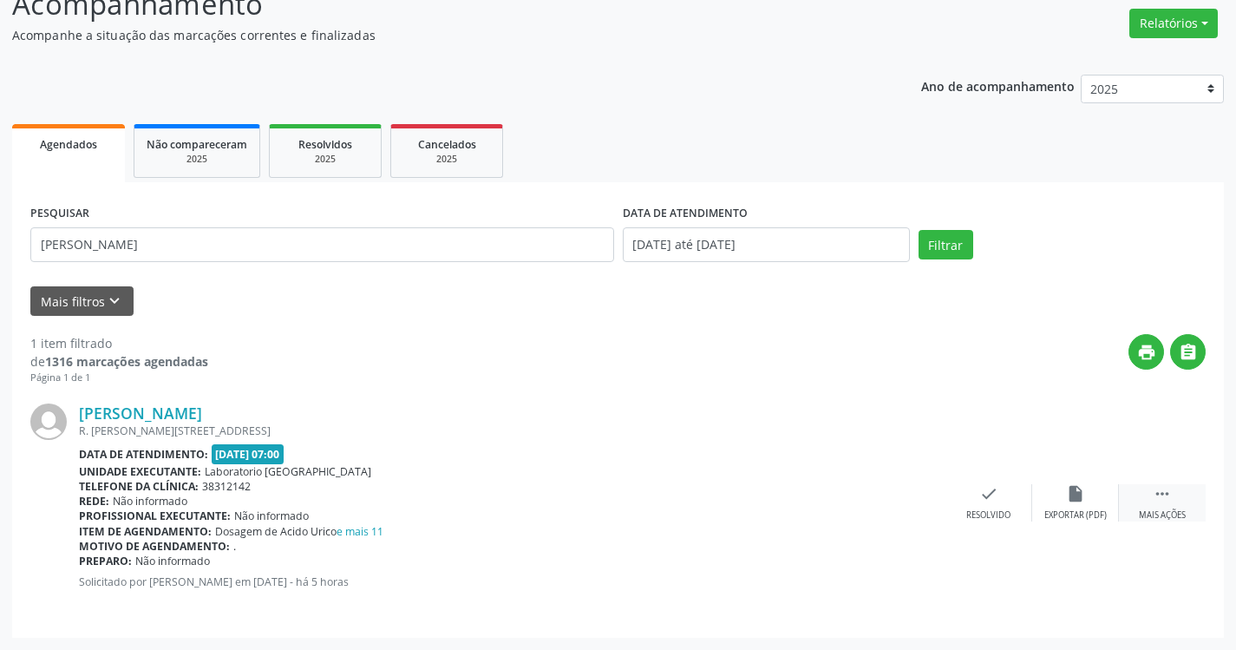
click at [1161, 500] on icon "" at bounding box center [1162, 493] width 19 height 19
click at [893, 509] on div "Imprimir" at bounding box center [901, 515] width 39 height 12
